Goal: Task Accomplishment & Management: Manage account settings

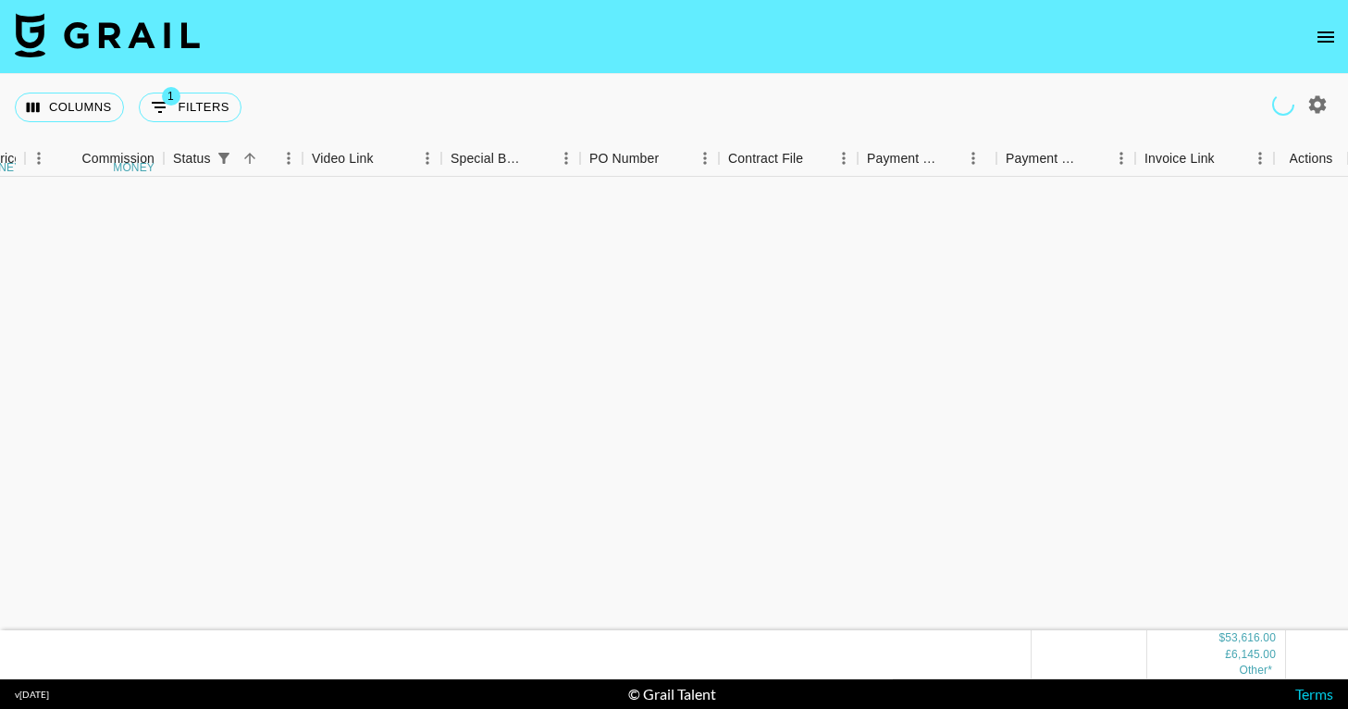
click at [1320, 41] on icon "open drawer" at bounding box center [1325, 36] width 17 height 11
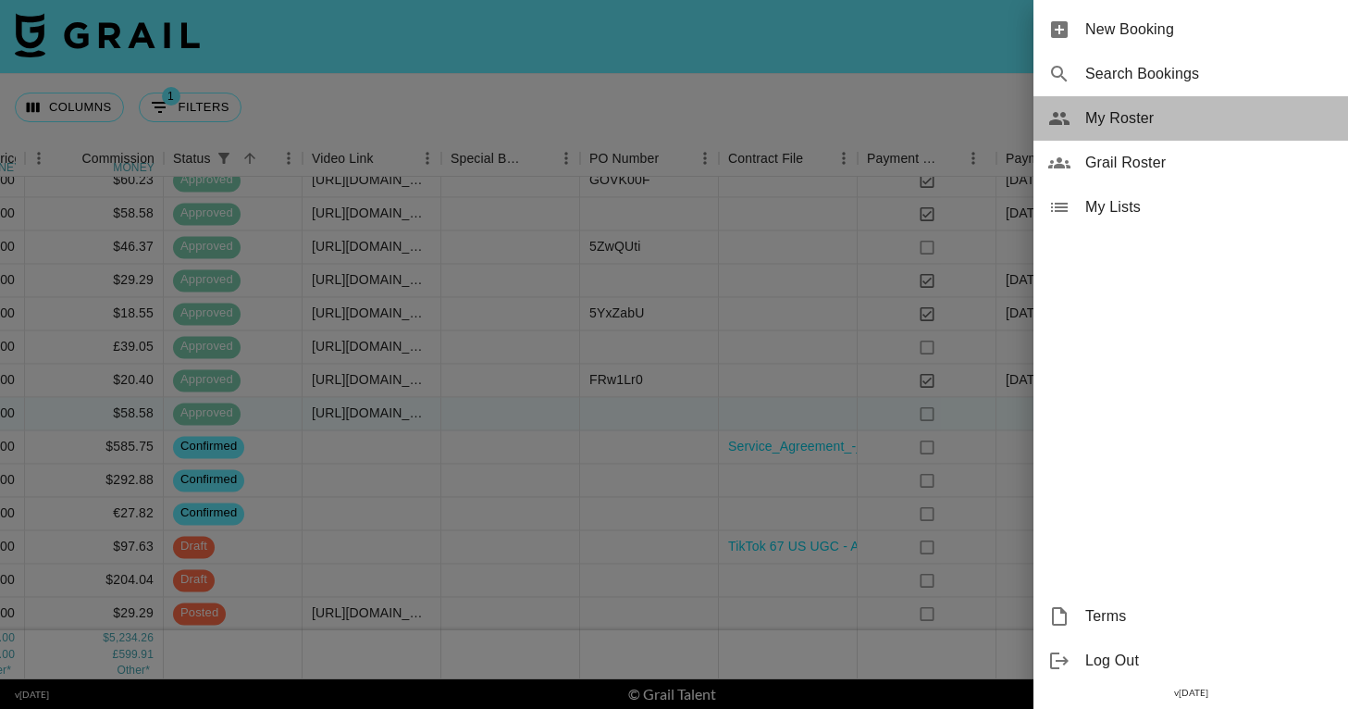
click at [1087, 127] on span "My Roster" at bounding box center [1209, 118] width 248 height 22
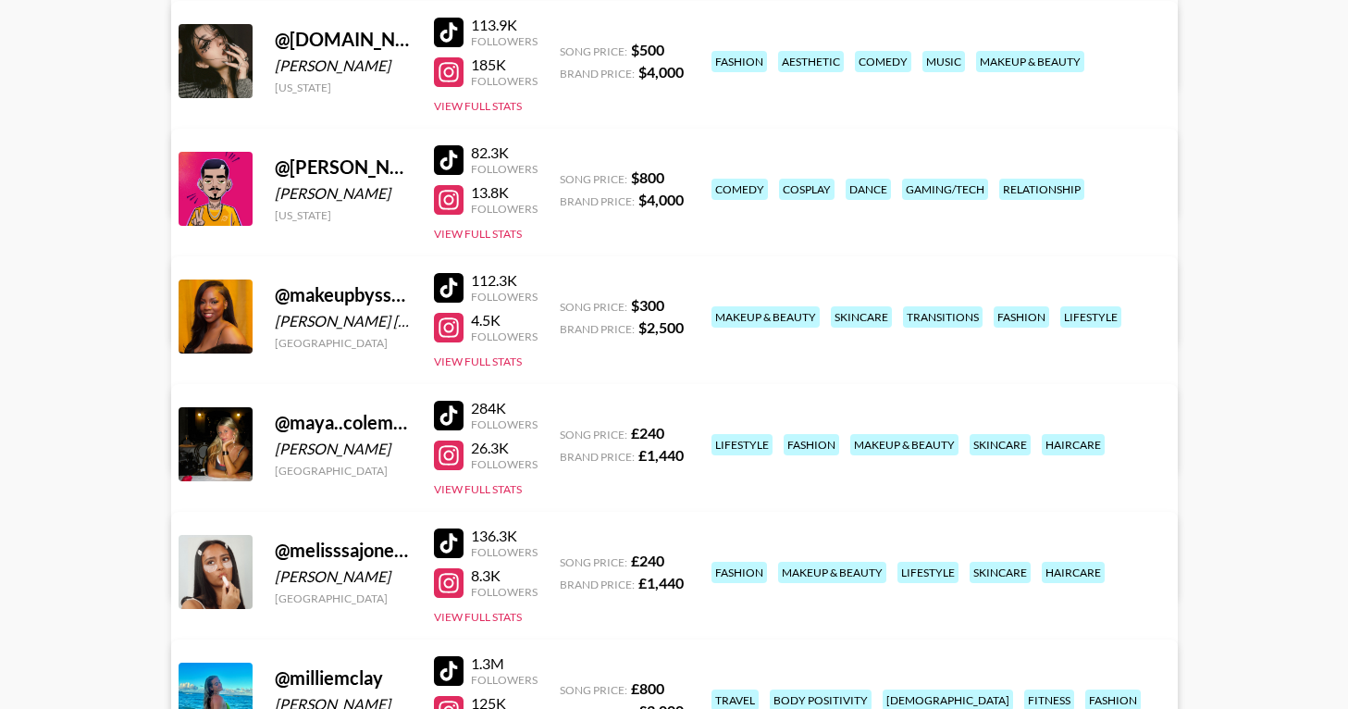
scroll to position [3874, 0]
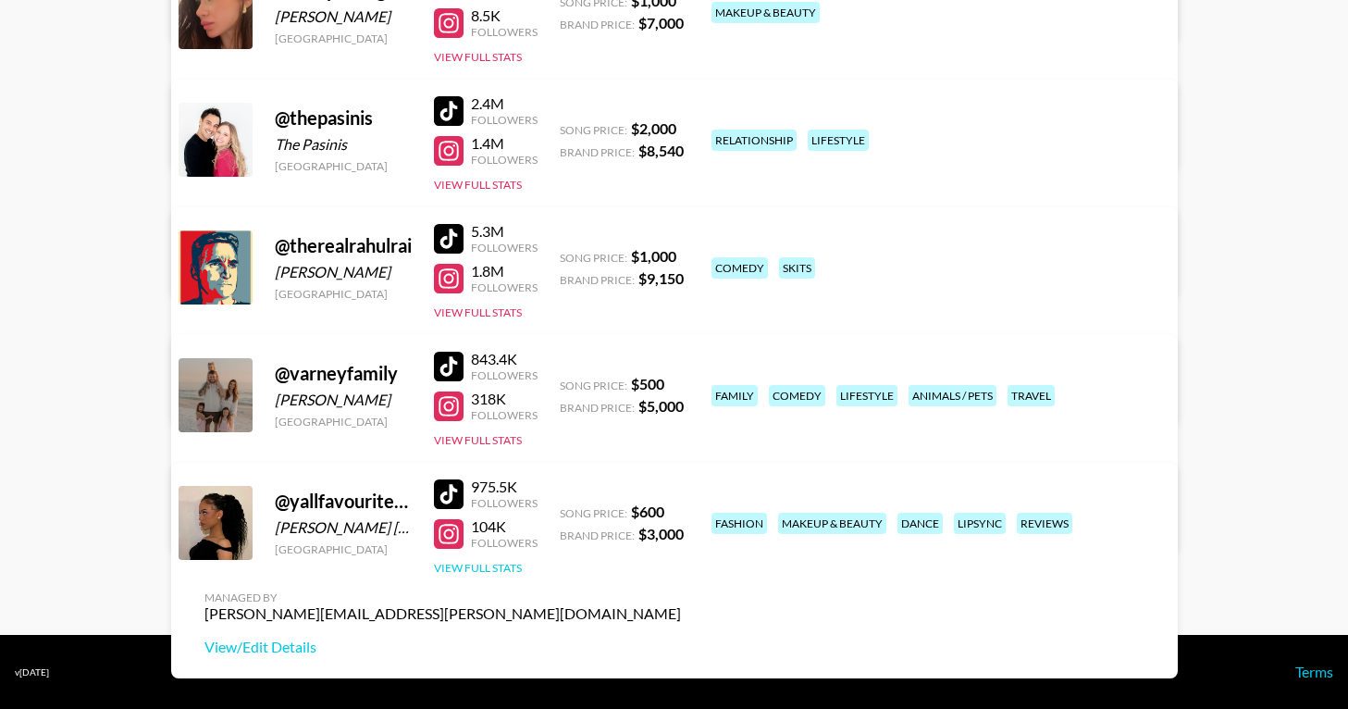
click at [501, 569] on button "View Full Stats" at bounding box center [478, 568] width 88 height 14
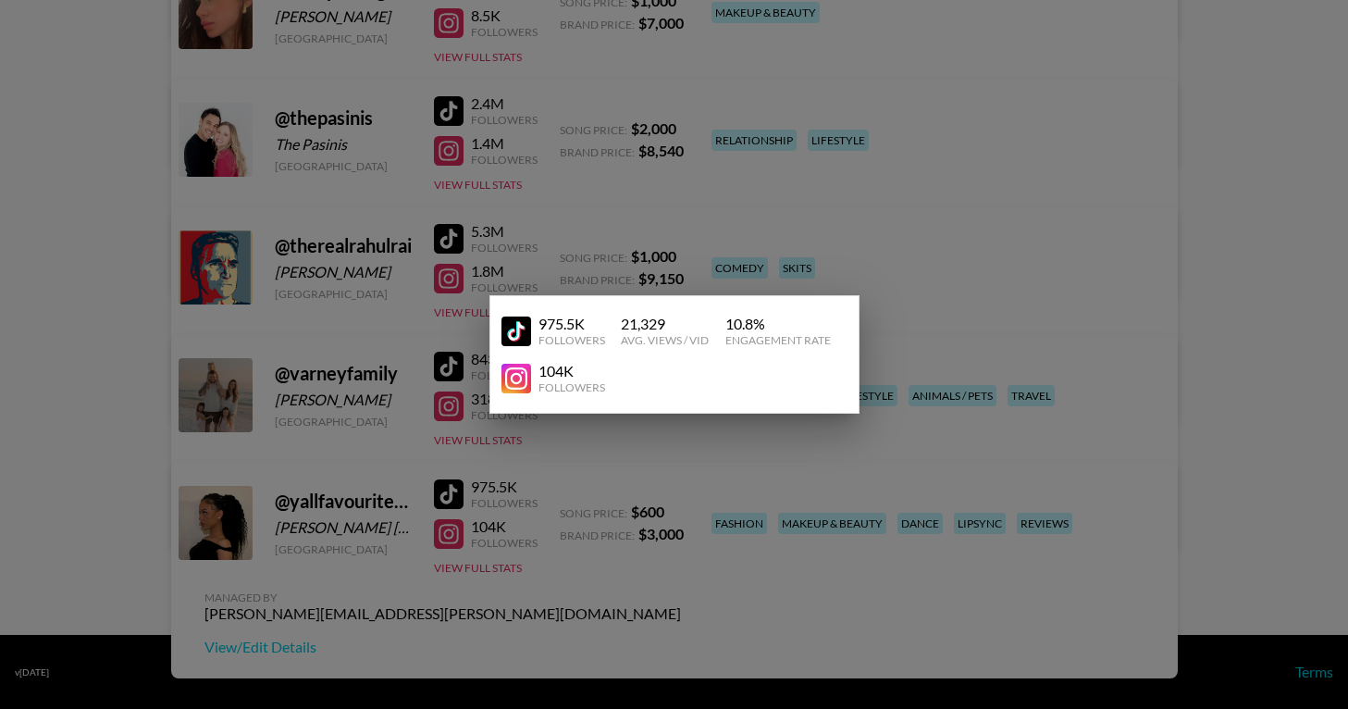
click at [733, 576] on div at bounding box center [674, 354] width 1348 height 709
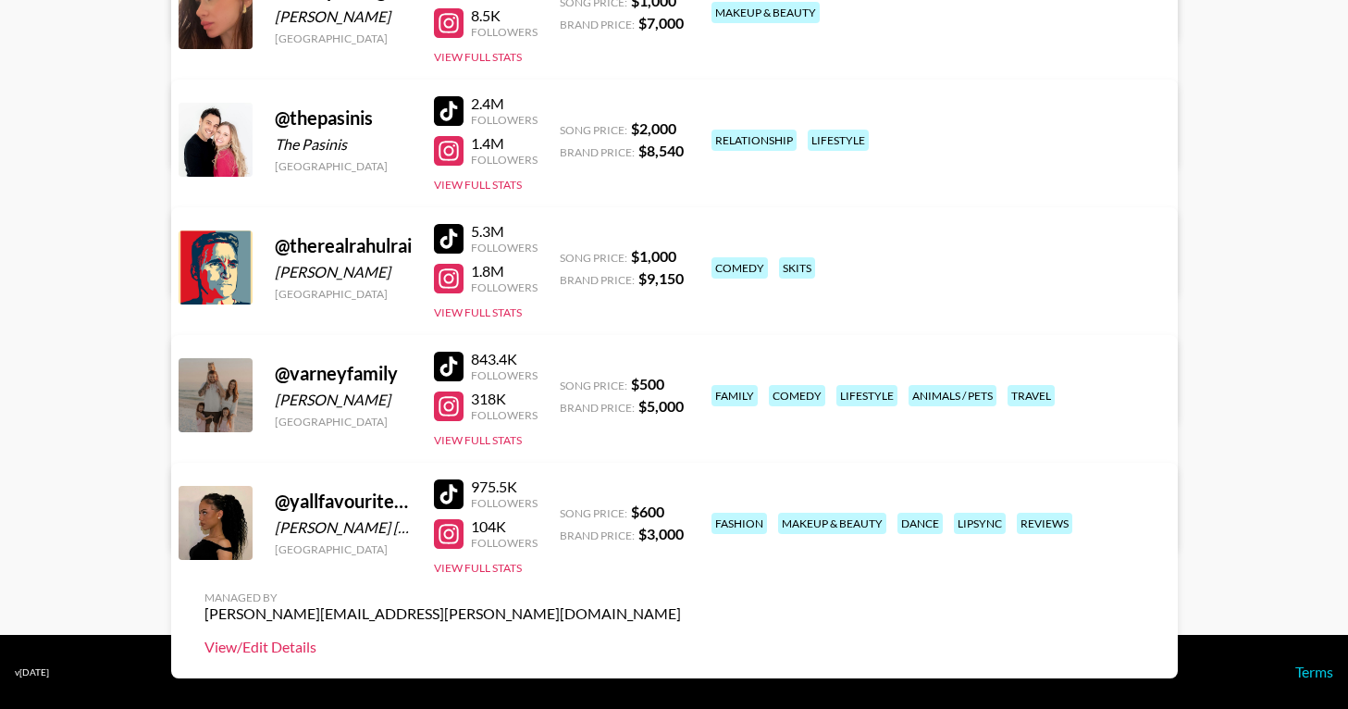
click at [681, 637] on link "View/Edit Details" at bounding box center [442, 646] width 476 height 19
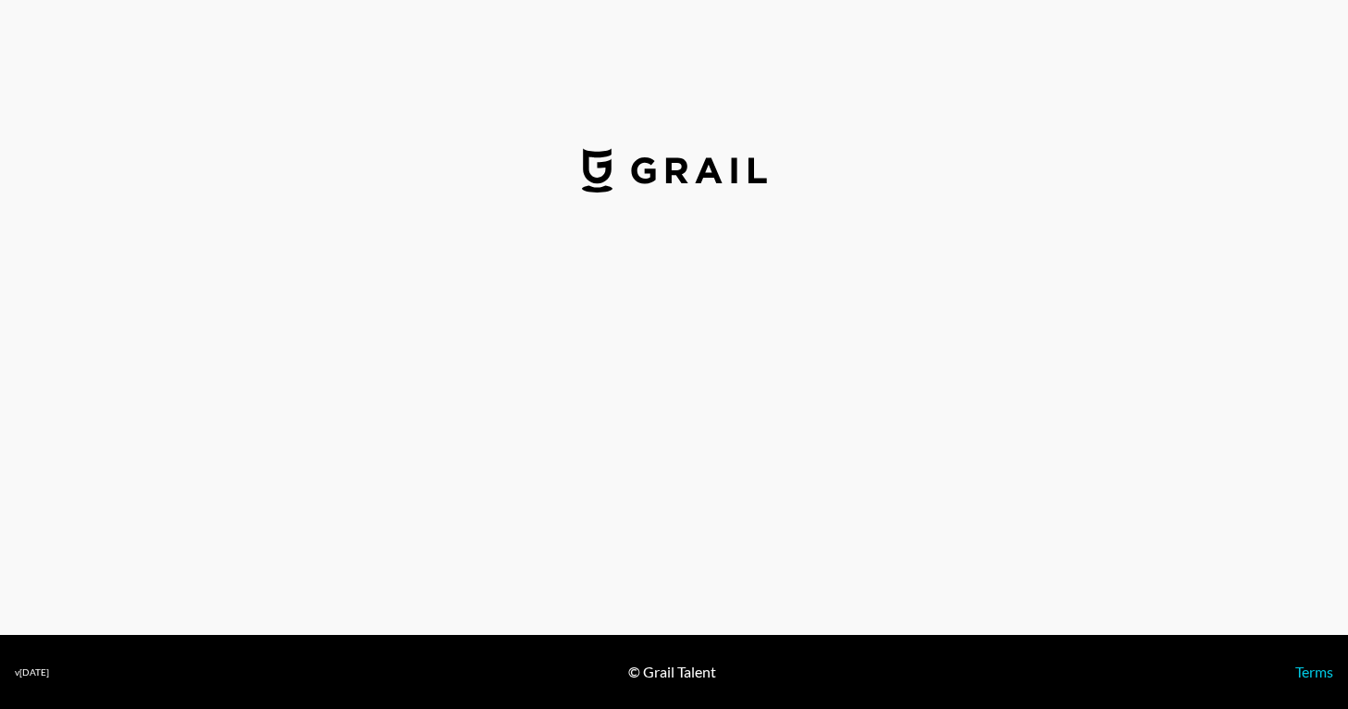
select select "USD"
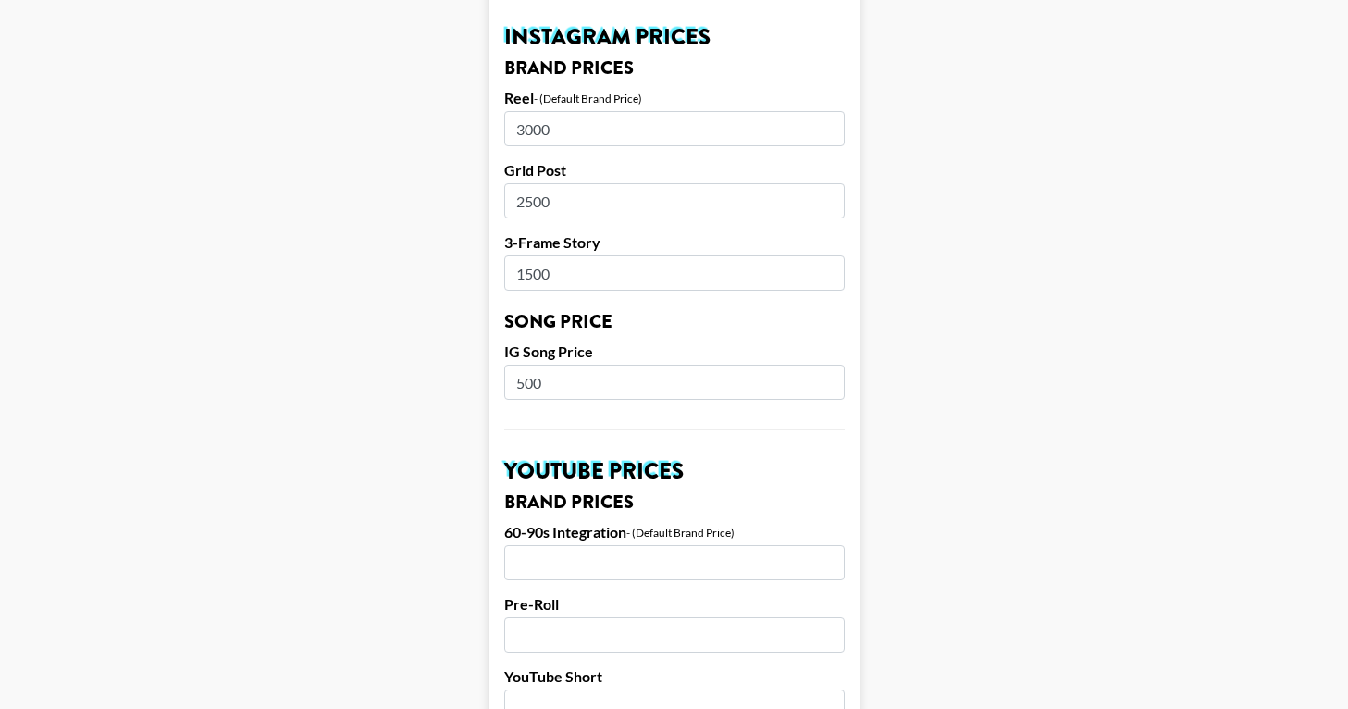
scroll to position [923, 0]
